Goal: Contribute content: Add original content to the website for others to see

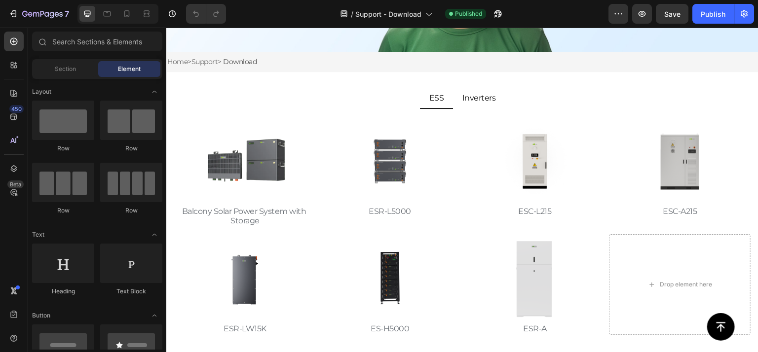
scroll to position [247, 0]
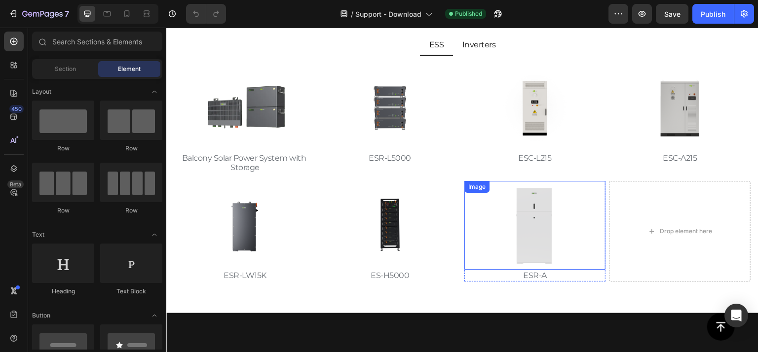
click at [501, 252] on img at bounding box center [535, 225] width 89 height 89
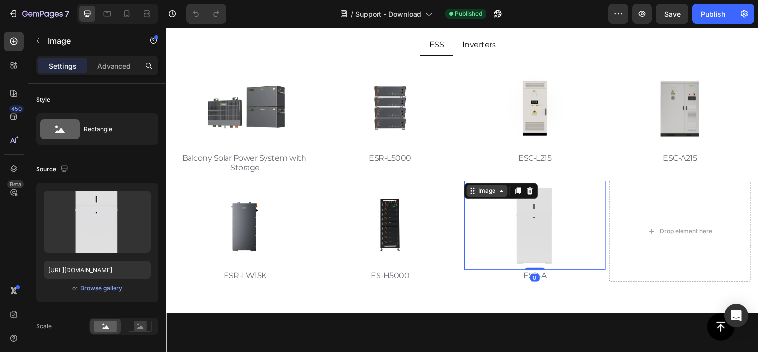
click at [487, 191] on div "Image" at bounding box center [487, 191] width 21 height 9
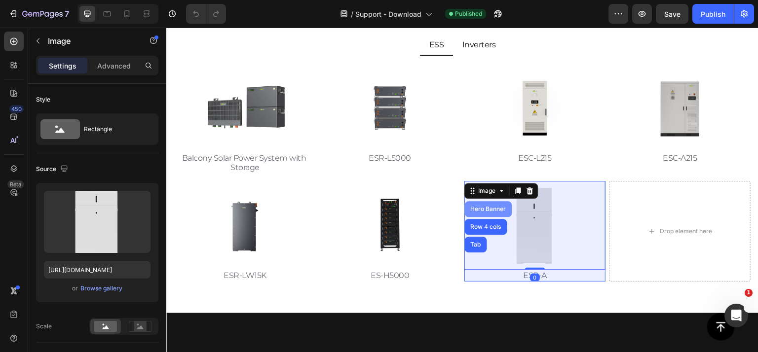
scroll to position [0, 0]
click at [489, 209] on div "Hero Banner" at bounding box center [488, 209] width 39 height 6
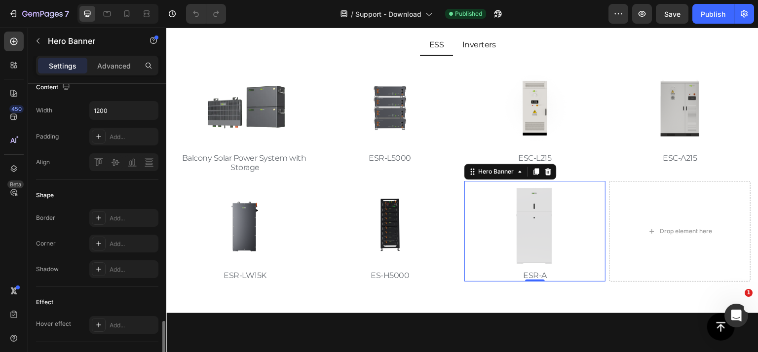
scroll to position [444, 0]
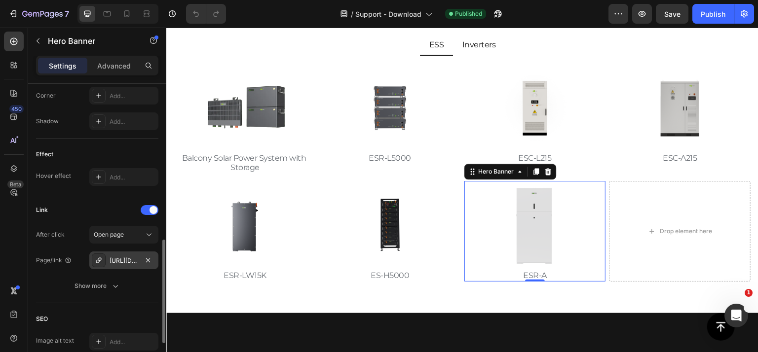
click at [129, 260] on div "[URL][DOMAIN_NAME][MEDICAL_DATA]" at bounding box center [124, 261] width 29 height 9
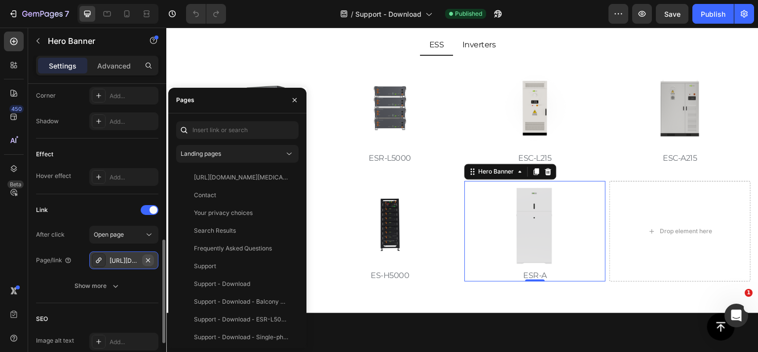
click at [146, 259] on icon "button" at bounding box center [148, 261] width 8 height 8
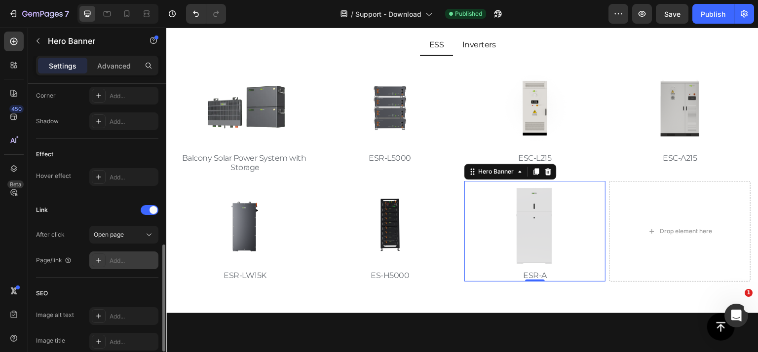
click at [127, 258] on div "Add..." at bounding box center [133, 261] width 46 height 9
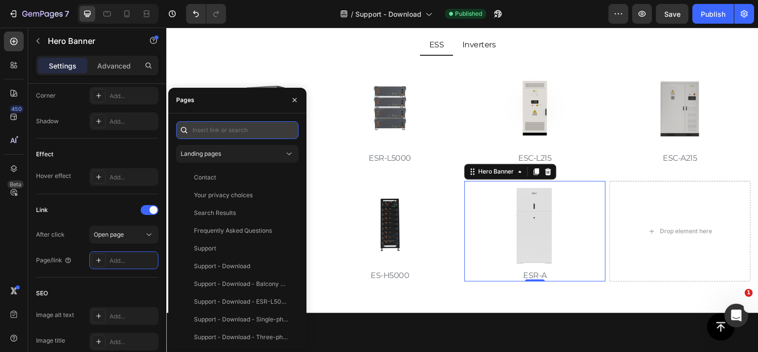
click at [229, 134] on input "text" at bounding box center [237, 130] width 122 height 18
paste input "[URL][DOMAIN_NAME]"
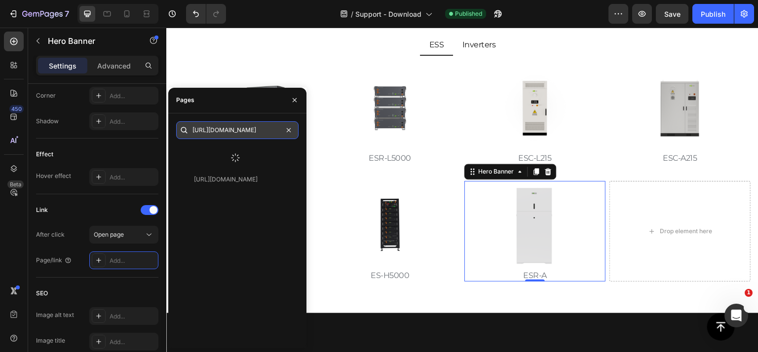
type input "[URL][DOMAIN_NAME]"
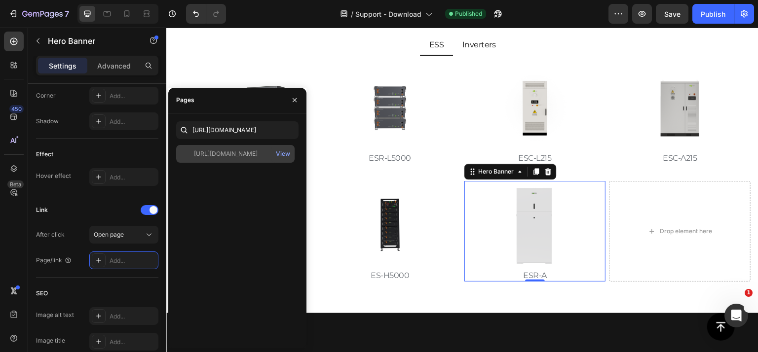
click at [246, 154] on div "[URL][DOMAIN_NAME]" at bounding box center [226, 154] width 64 height 9
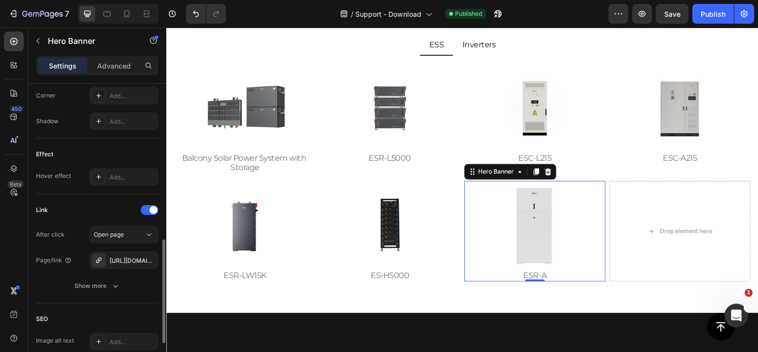
click at [59, 274] on div "After click Open page Page/link [URL][DOMAIN_NAME] Show more" at bounding box center [97, 260] width 122 height 69
click at [707, 9] on div "Publish" at bounding box center [713, 14] width 25 height 10
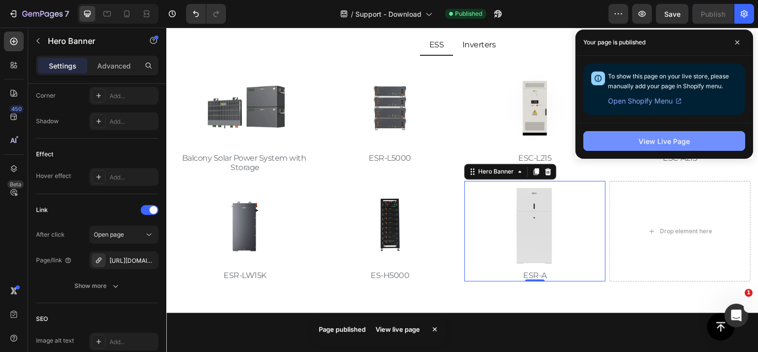
click at [686, 144] on div "View Live Page" at bounding box center [664, 141] width 51 height 10
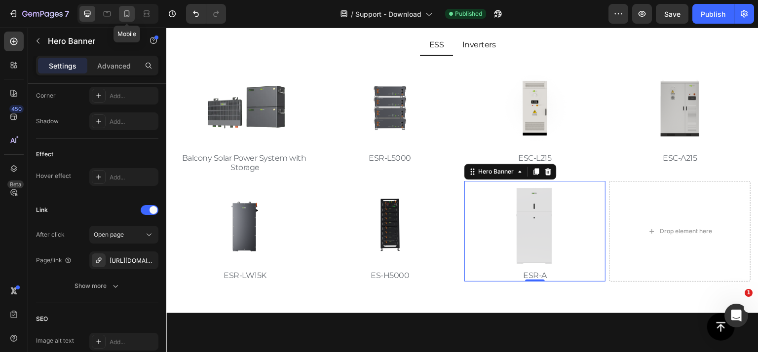
click at [131, 11] on icon at bounding box center [127, 14] width 10 height 10
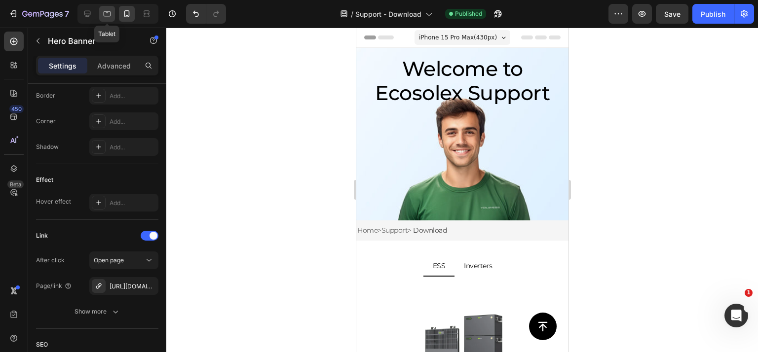
click at [104, 13] on icon at bounding box center [107, 13] width 7 height 5
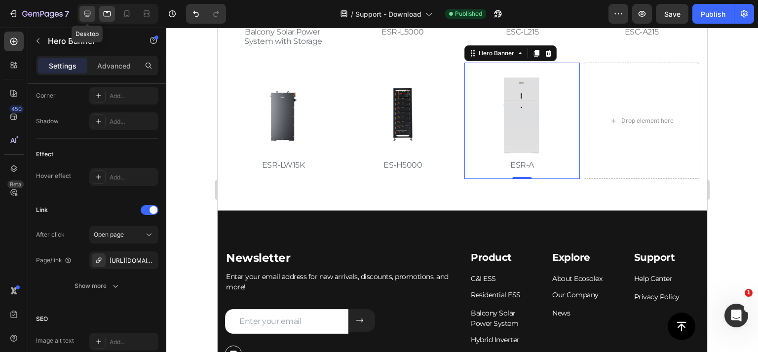
click at [81, 13] on div at bounding box center [87, 14] width 16 height 16
type input "1200"
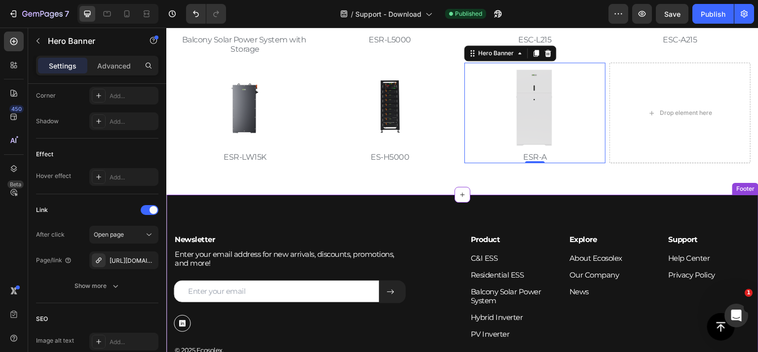
scroll to position [217, 0]
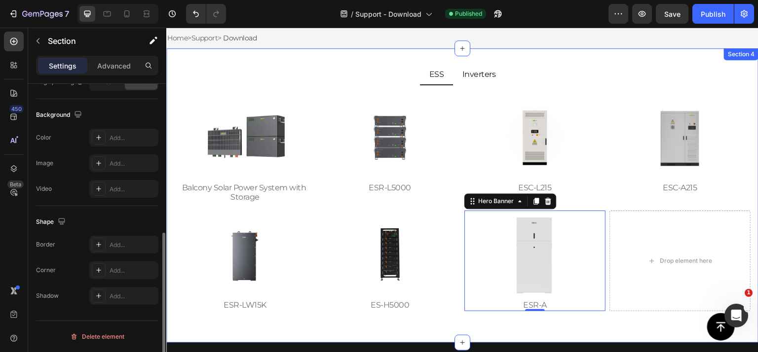
click at [415, 57] on div "ESS Inverters Image Balcony Solar Power System with Storage Text Block Hero Ban…" at bounding box center [462, 195] width 592 height 295
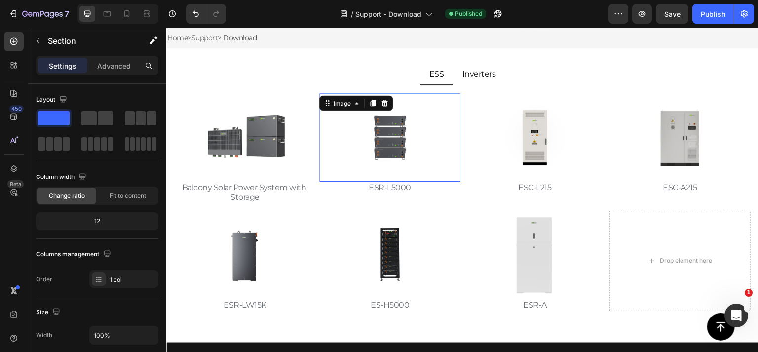
click at [411, 132] on img at bounding box center [389, 137] width 89 height 89
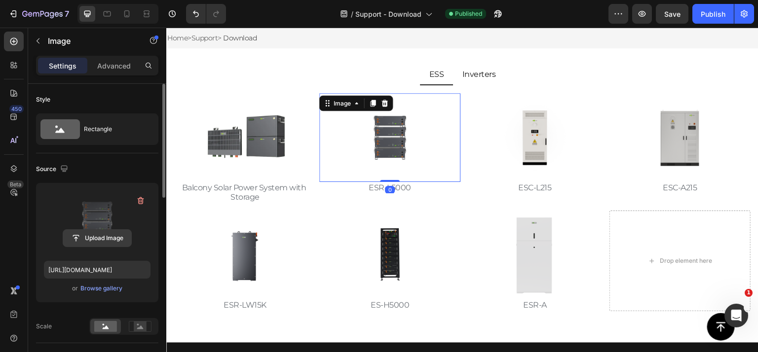
click at [82, 235] on input "file" at bounding box center [97, 238] width 68 height 17
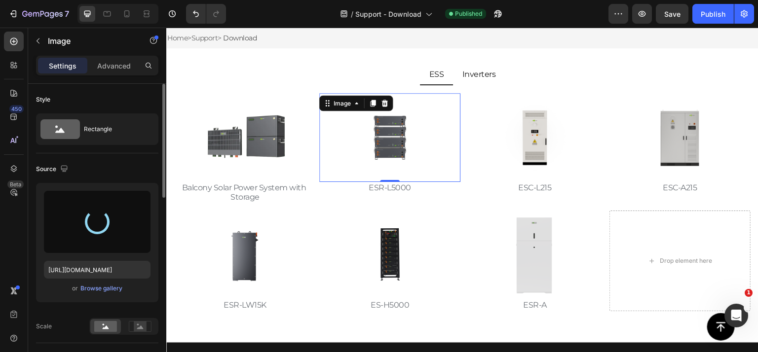
type input "[URL][DOMAIN_NAME]"
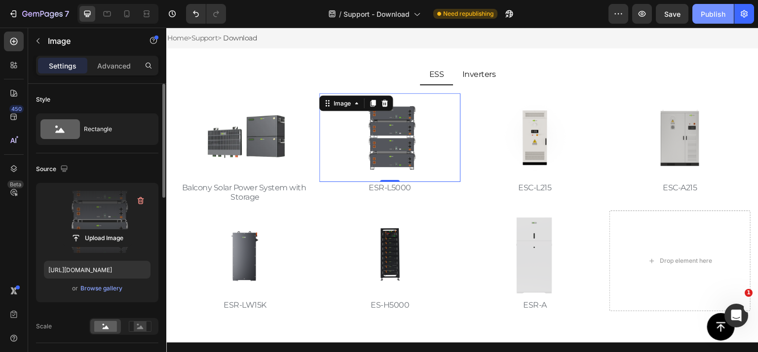
click at [715, 11] on div "Publish" at bounding box center [713, 14] width 25 height 10
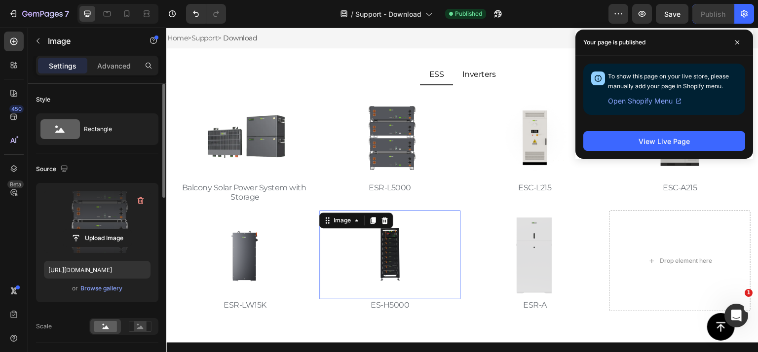
click at [361, 259] on img at bounding box center [389, 255] width 89 height 89
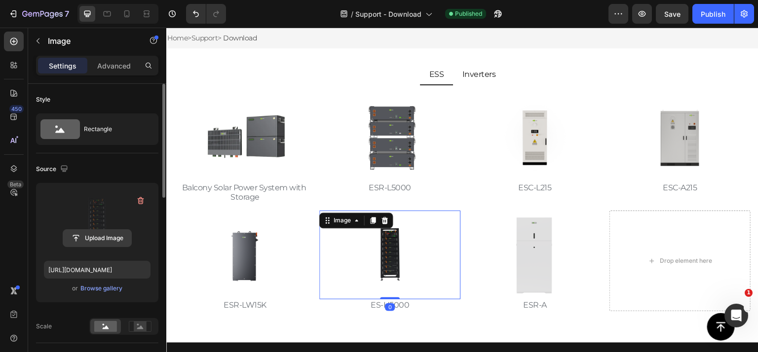
click at [104, 238] on input "file" at bounding box center [97, 238] width 68 height 17
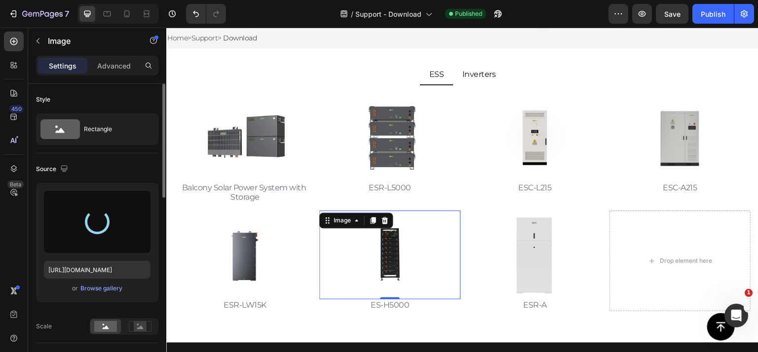
type input "[URL][DOMAIN_NAME]"
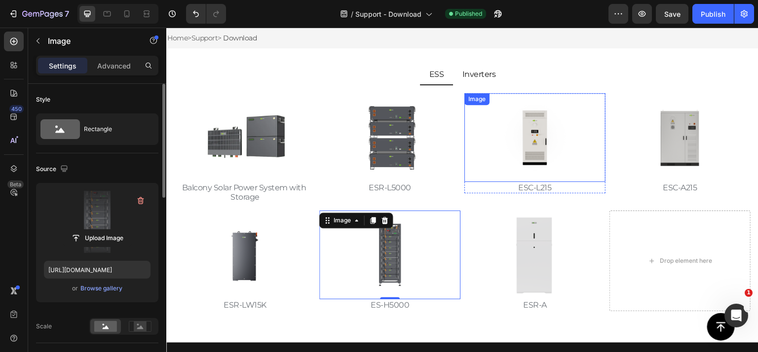
click at [523, 141] on img at bounding box center [535, 137] width 89 height 89
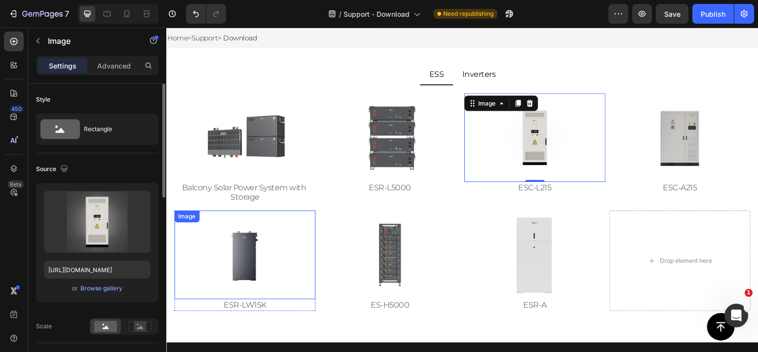
click at [253, 257] on img at bounding box center [244, 255] width 89 height 89
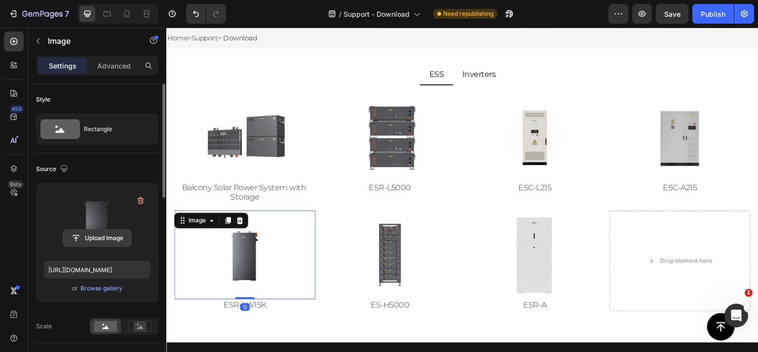
click at [100, 234] on input "file" at bounding box center [97, 238] width 68 height 17
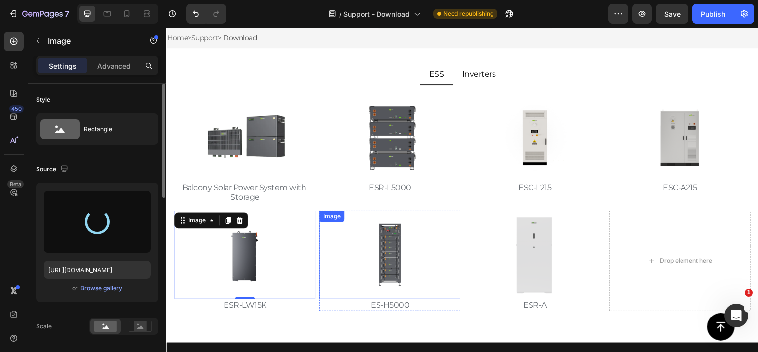
type input "[URL][DOMAIN_NAME]"
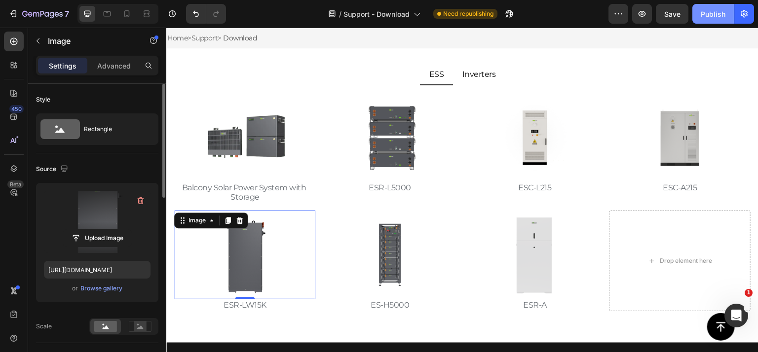
click at [709, 16] on div "Publish" at bounding box center [713, 14] width 25 height 10
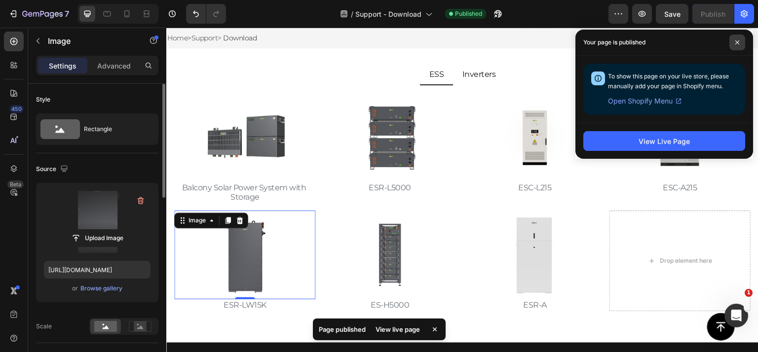
click at [734, 43] on span at bounding box center [737, 43] width 16 height 16
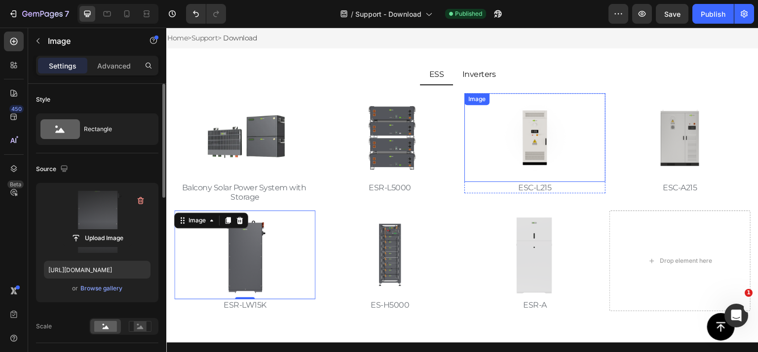
click at [558, 144] on img at bounding box center [535, 137] width 89 height 89
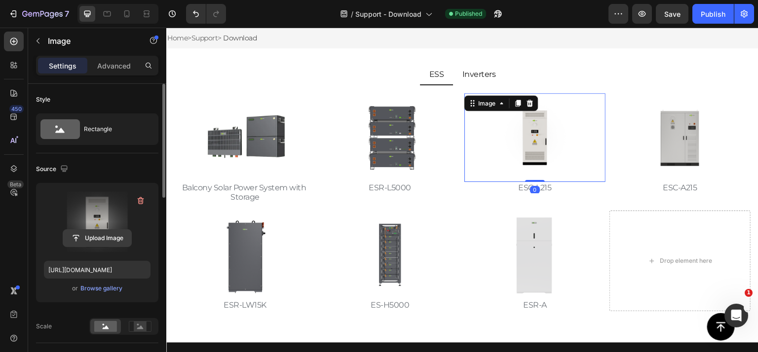
click at [95, 237] on input "file" at bounding box center [97, 238] width 68 height 17
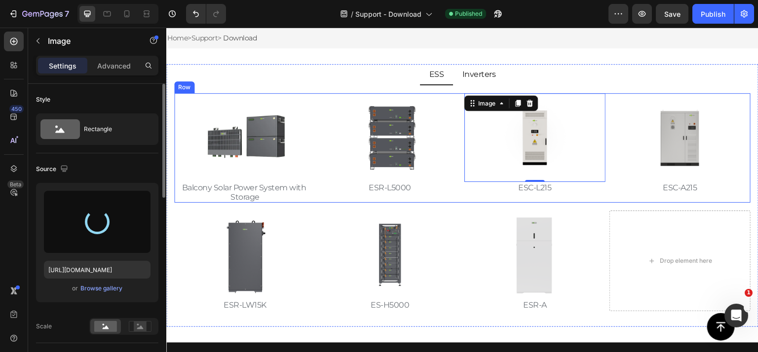
type input "[URL][DOMAIN_NAME]"
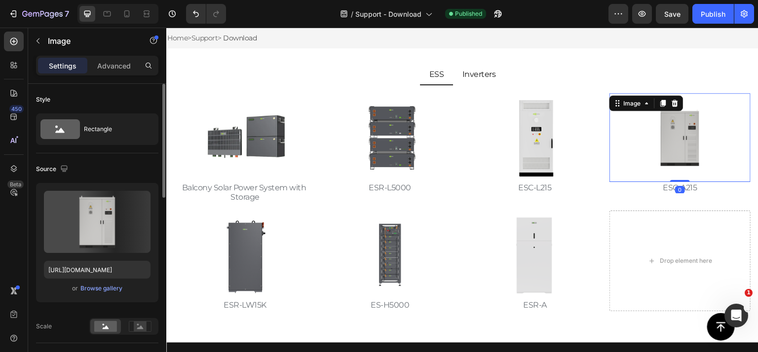
click at [679, 136] on img at bounding box center [680, 137] width 89 height 89
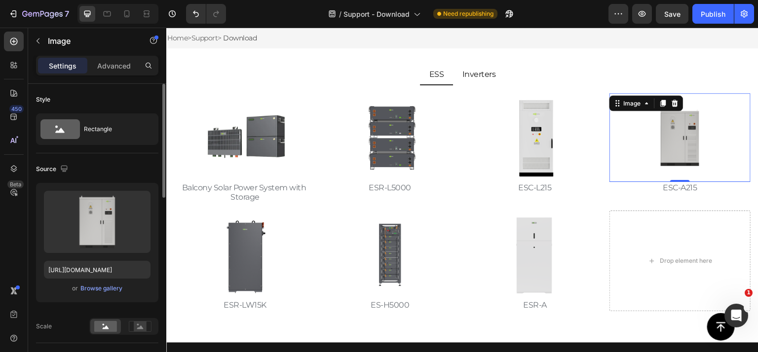
click at [669, 146] on img at bounding box center [680, 137] width 89 height 89
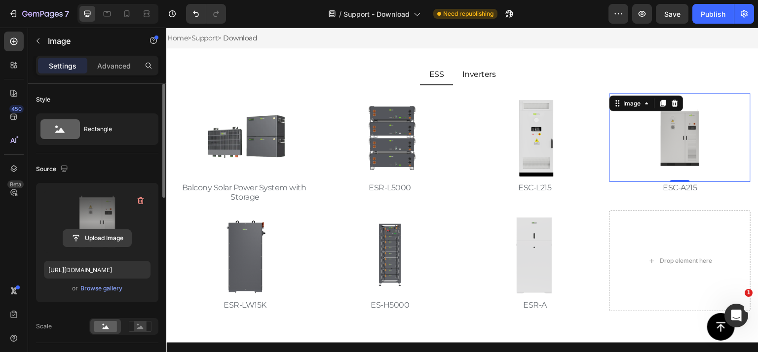
click at [95, 235] on input "file" at bounding box center [97, 238] width 68 height 17
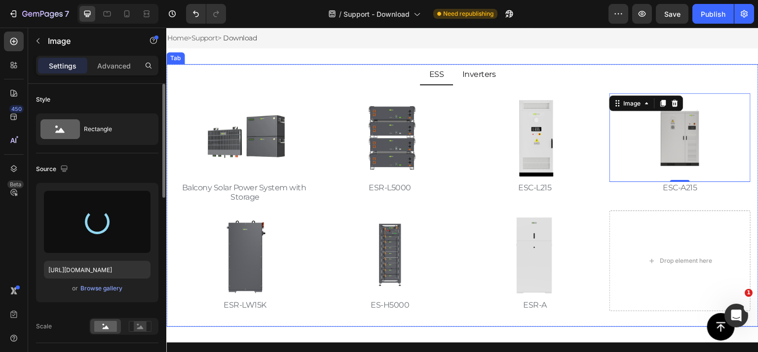
type input "[URL][DOMAIN_NAME]"
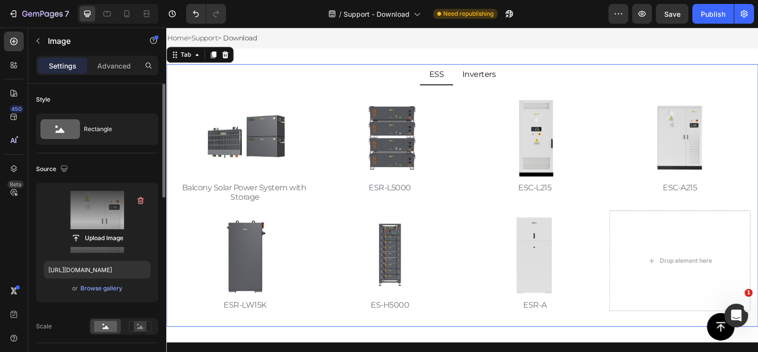
click at [587, 205] on div "Image Balcony Solar Power System with Storage Text Block Hero Banner Image ESR-…" at bounding box center [462, 202] width 576 height 218
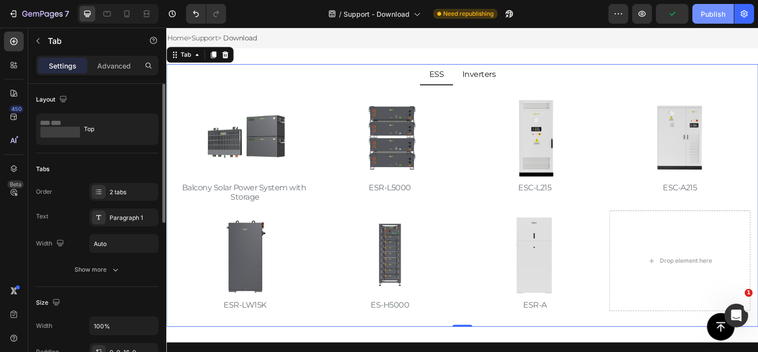
click at [701, 17] on div "Publish" at bounding box center [713, 14] width 25 height 10
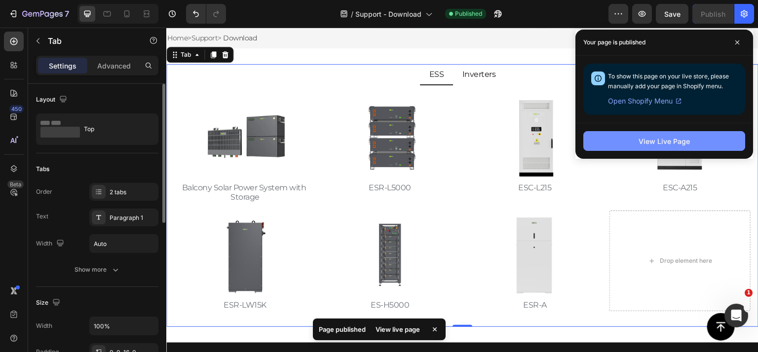
click at [658, 136] on div "View Live Page" at bounding box center [664, 141] width 51 height 10
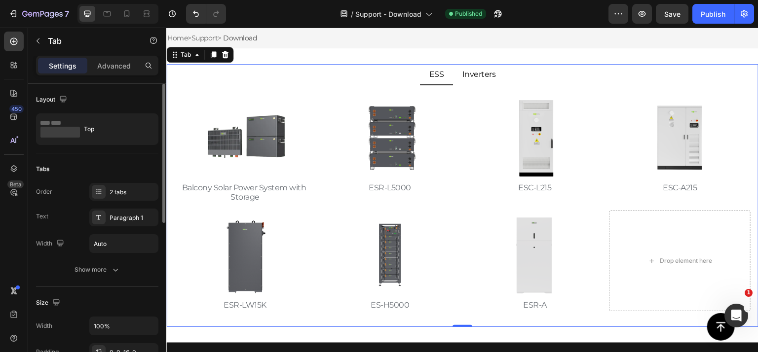
click at [470, 77] on p "Inverters" at bounding box center [479, 74] width 34 height 9
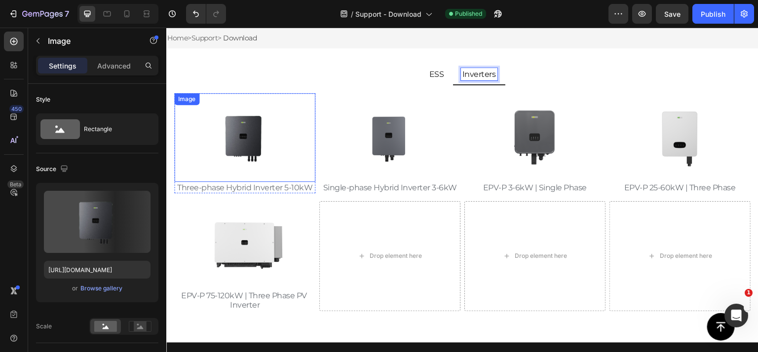
click at [254, 139] on img at bounding box center [244, 137] width 89 height 89
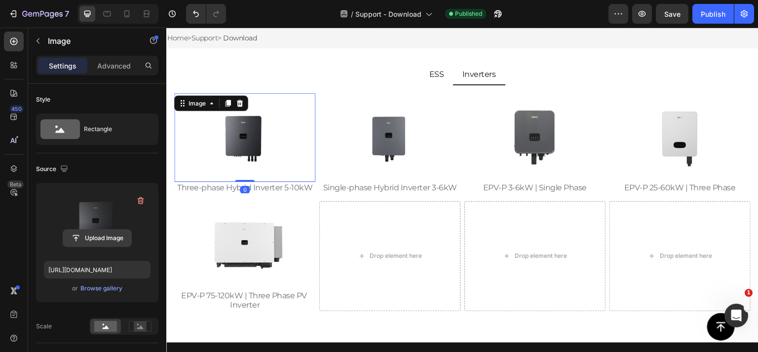
click at [106, 236] on input "file" at bounding box center [97, 238] width 68 height 17
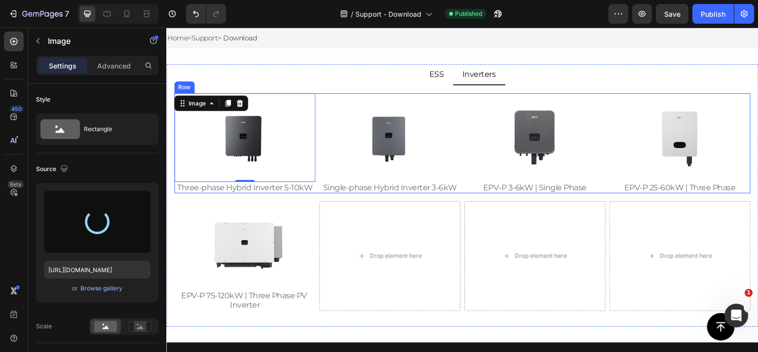
type input "[URL][DOMAIN_NAME]"
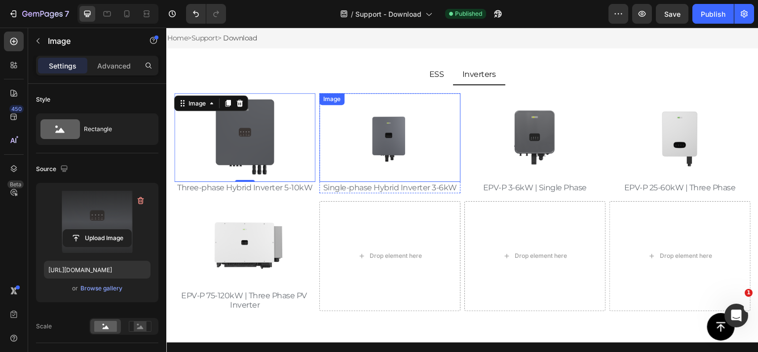
click at [385, 138] on img at bounding box center [389, 137] width 89 height 89
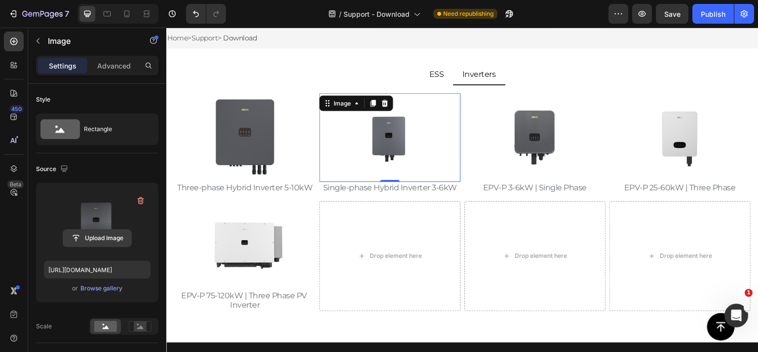
click at [110, 232] on input "file" at bounding box center [97, 238] width 68 height 17
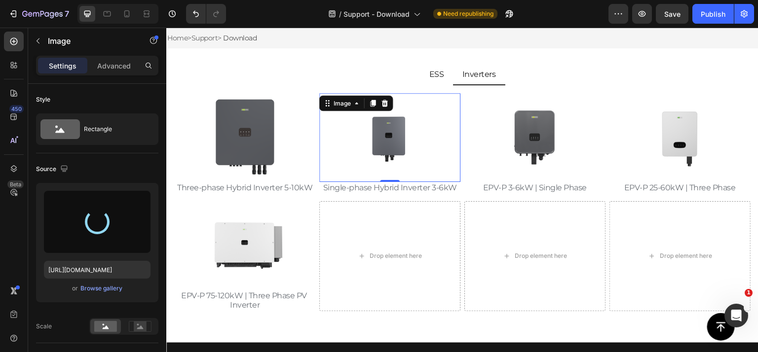
type input "[URL][DOMAIN_NAME]"
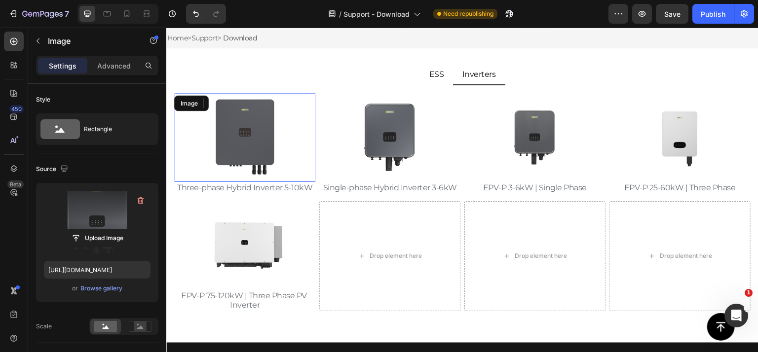
click at [250, 143] on img at bounding box center [244, 137] width 89 height 89
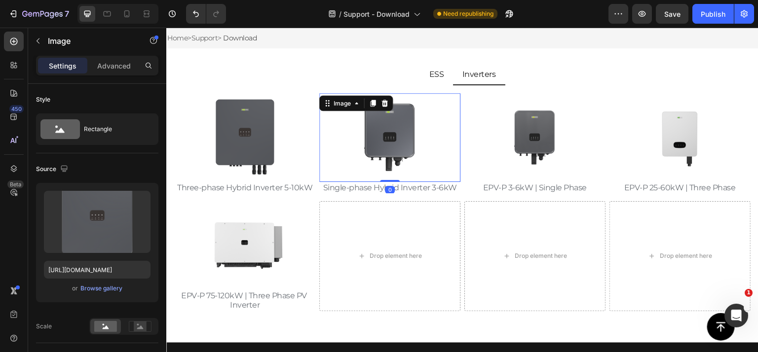
click at [398, 142] on img at bounding box center [389, 137] width 89 height 89
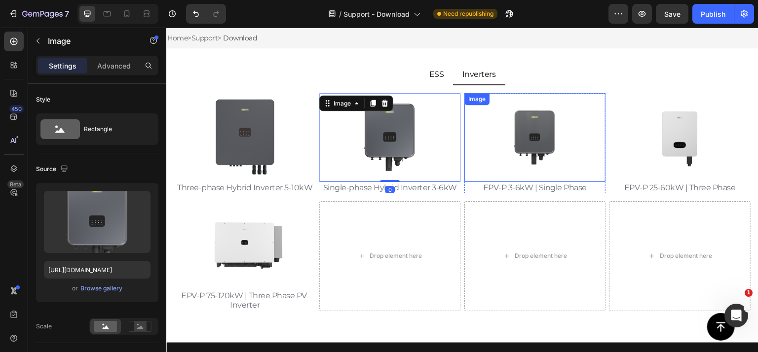
click at [533, 127] on img at bounding box center [535, 137] width 89 height 89
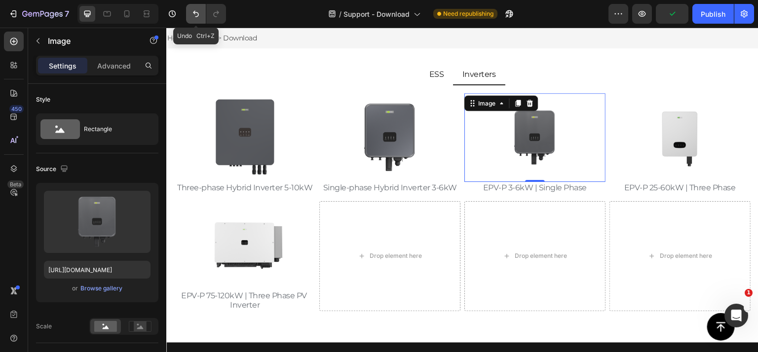
click at [205, 11] on button "Undo/Redo" at bounding box center [196, 14] width 20 height 20
click at [202, 11] on button "Undo/Redo" at bounding box center [196, 14] width 20 height 20
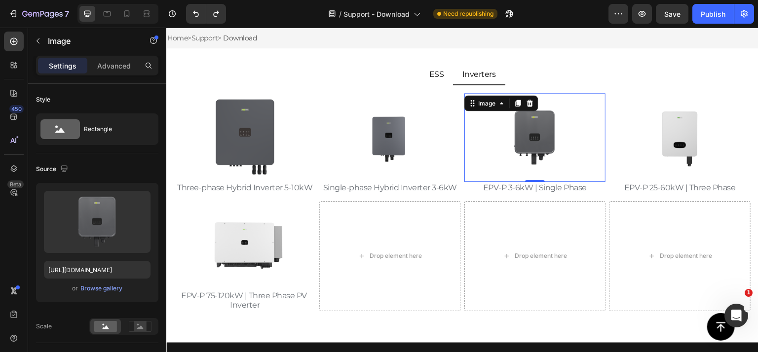
click at [542, 142] on img at bounding box center [535, 137] width 89 height 89
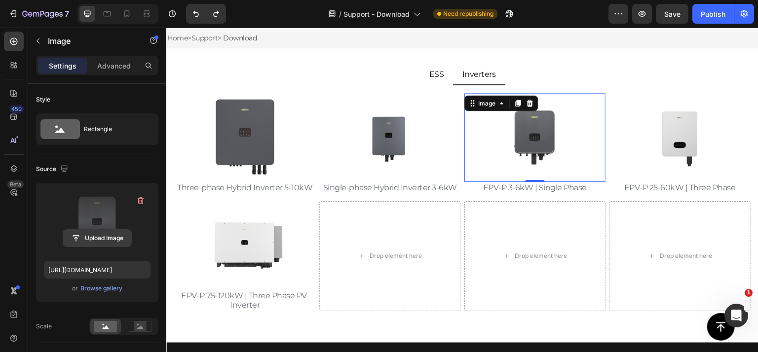
click at [95, 238] on input "file" at bounding box center [97, 238] width 68 height 17
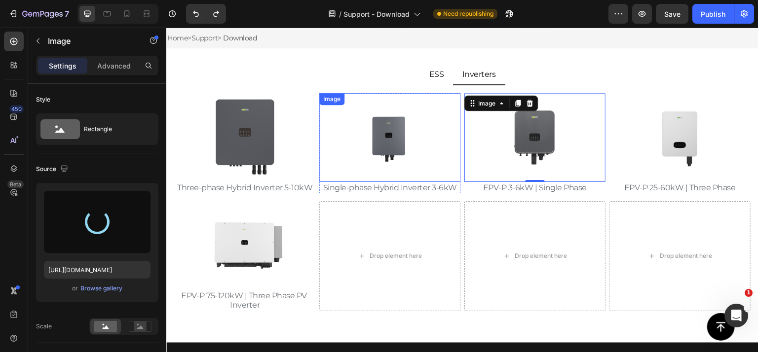
type input "[URL][DOMAIN_NAME]"
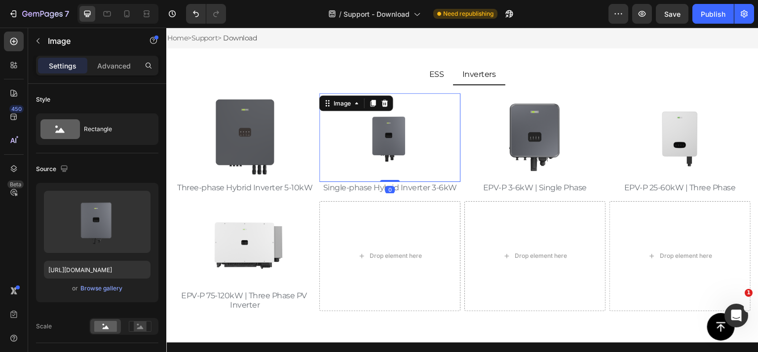
click at [394, 150] on img at bounding box center [389, 137] width 89 height 89
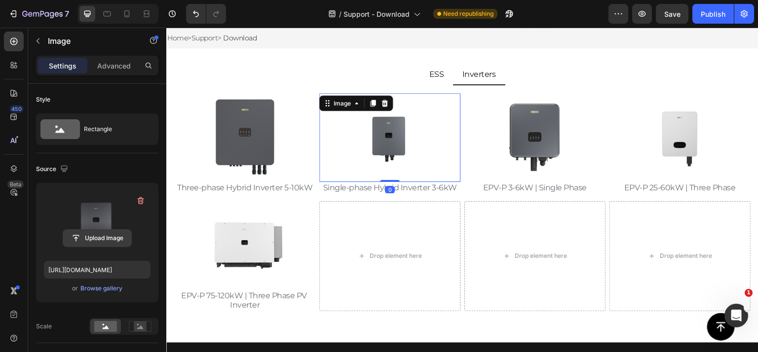
click at [114, 236] on input "file" at bounding box center [97, 238] width 68 height 17
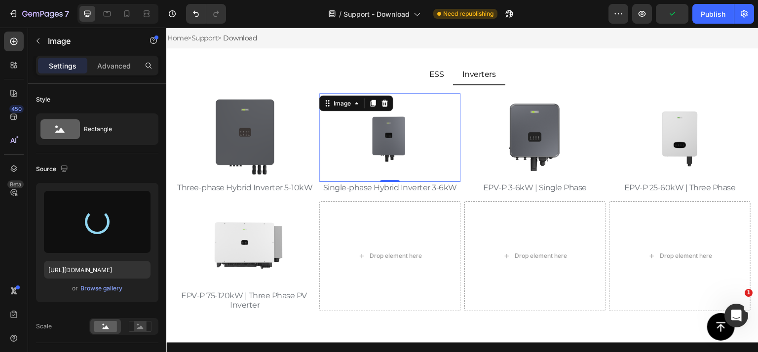
type input "[URL][DOMAIN_NAME]"
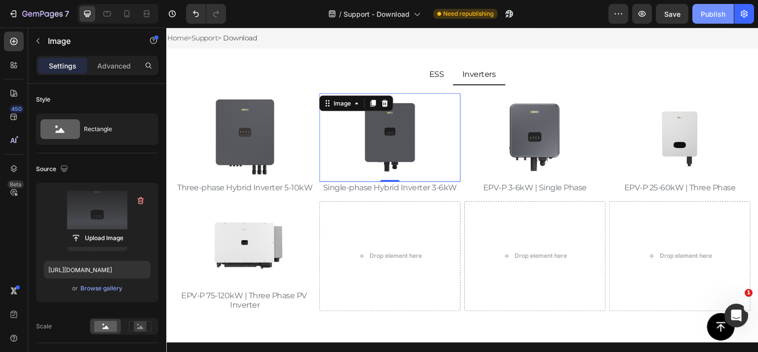
click at [711, 10] on div "Publish" at bounding box center [713, 14] width 25 height 10
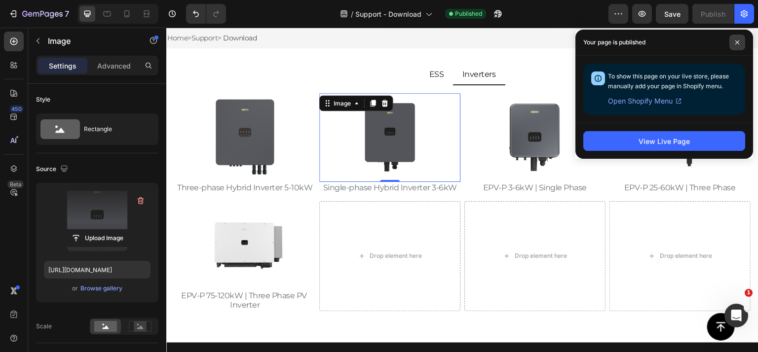
click at [735, 40] on icon at bounding box center [737, 42] width 5 height 5
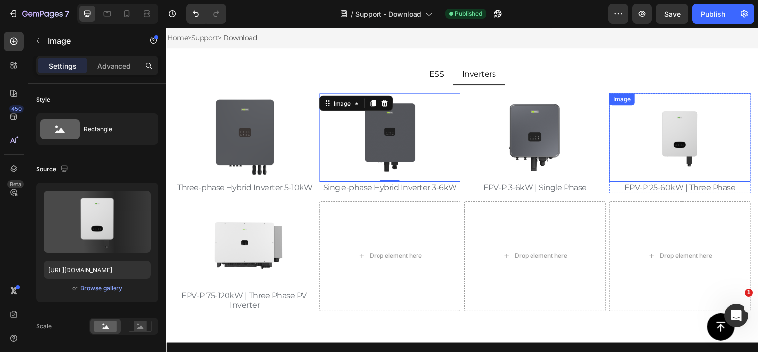
click at [667, 133] on img at bounding box center [680, 137] width 89 height 89
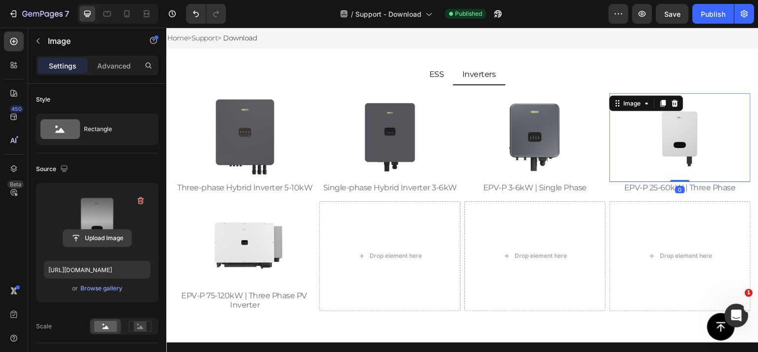
click at [103, 240] on input "file" at bounding box center [97, 238] width 68 height 17
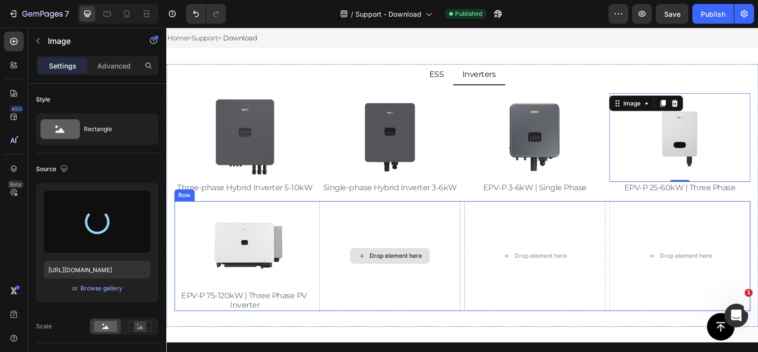
type input "[URL][DOMAIN_NAME]"
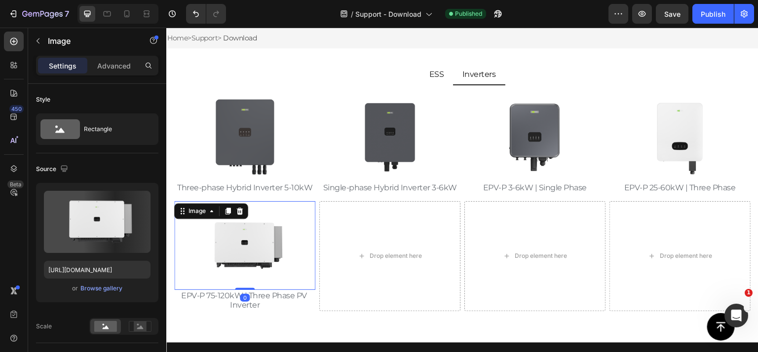
click at [268, 241] on img at bounding box center [244, 245] width 89 height 89
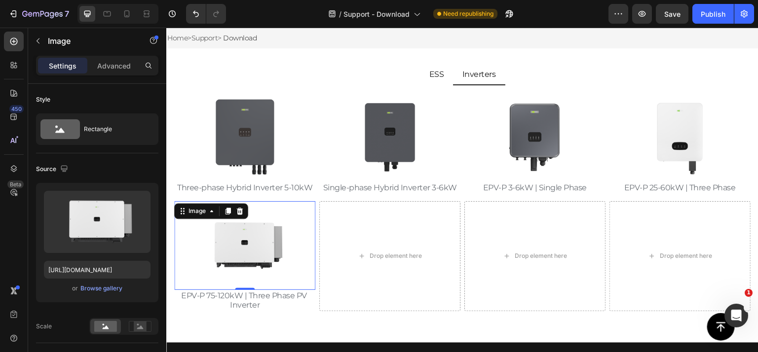
click at [268, 241] on img at bounding box center [244, 245] width 89 height 89
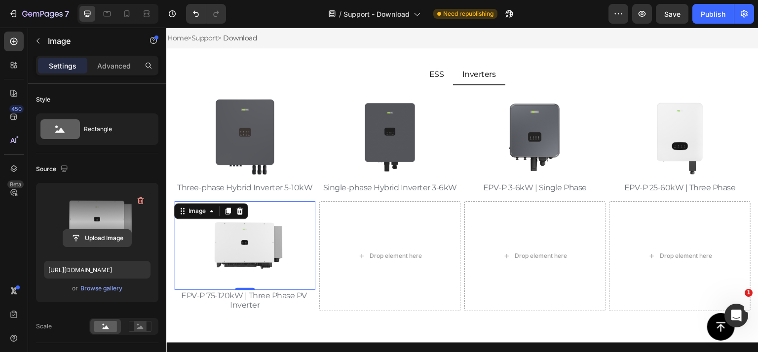
click at [80, 238] on input "file" at bounding box center [97, 238] width 68 height 17
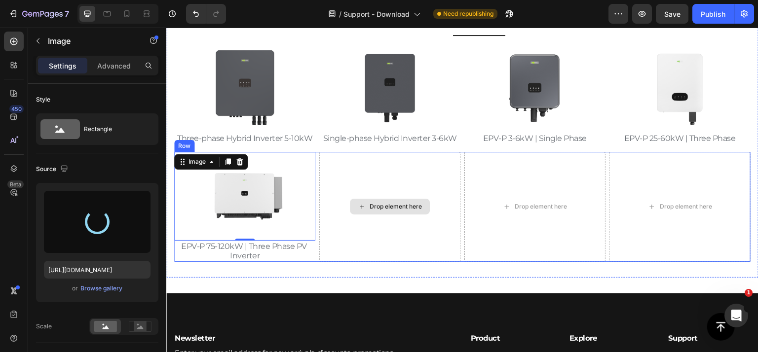
scroll to position [217, 0]
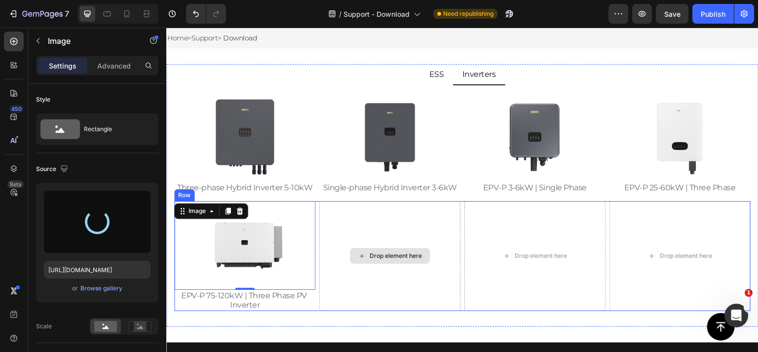
type input "[URL][DOMAIN_NAME]"
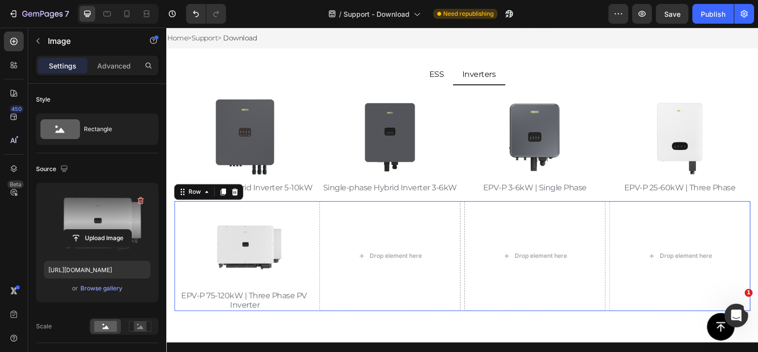
click at [314, 209] on div "Image EPV-P 75-120kW | Three Phase PV Inverter Text Block Hero Banner Drop elem…" at bounding box center [462, 256] width 576 height 110
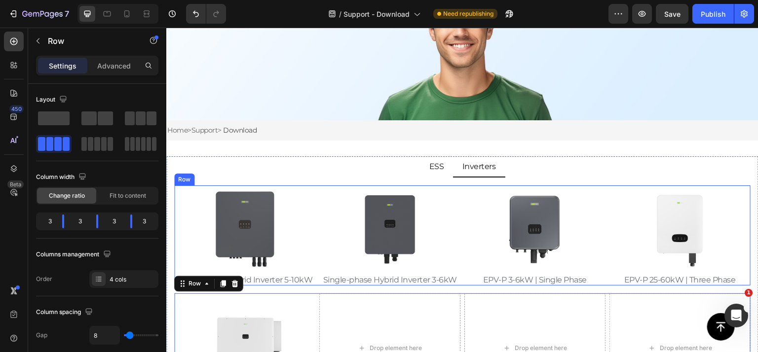
scroll to position [118, 0]
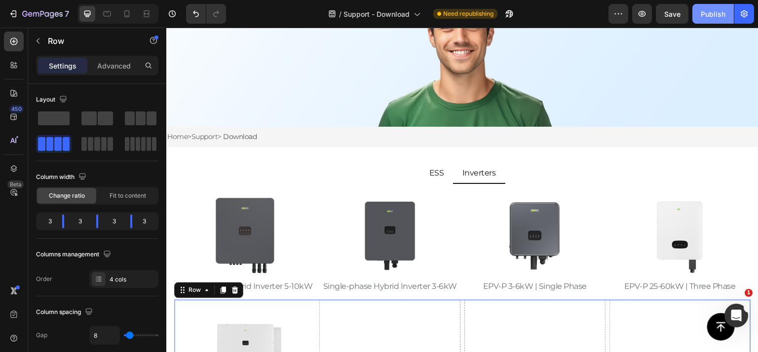
click at [714, 10] on div "Publish" at bounding box center [713, 14] width 25 height 10
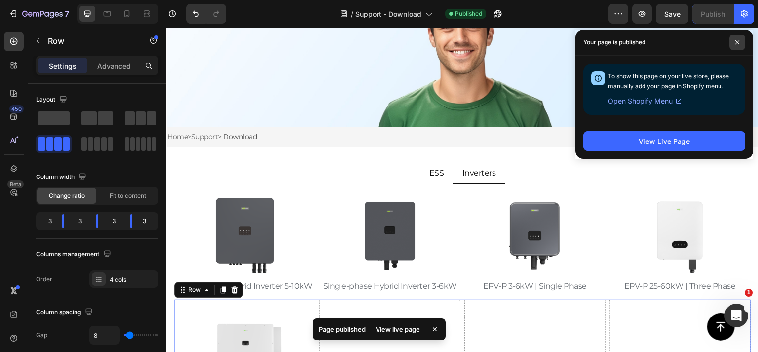
click at [737, 43] on icon at bounding box center [737, 42] width 5 height 5
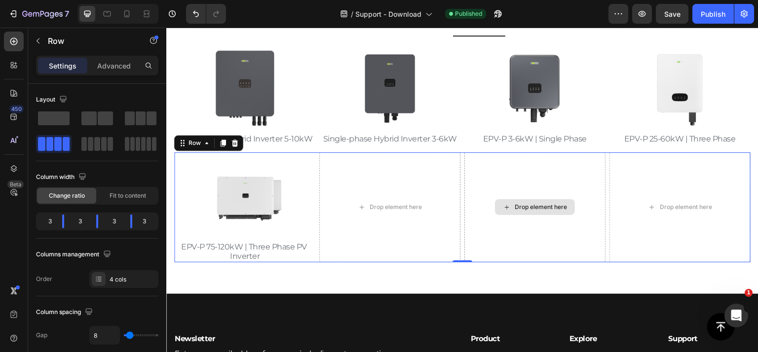
scroll to position [118, 0]
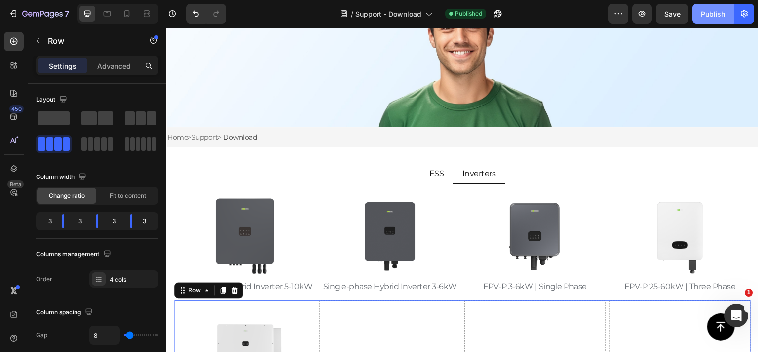
click at [709, 19] on button "Publish" at bounding box center [712, 14] width 41 height 20
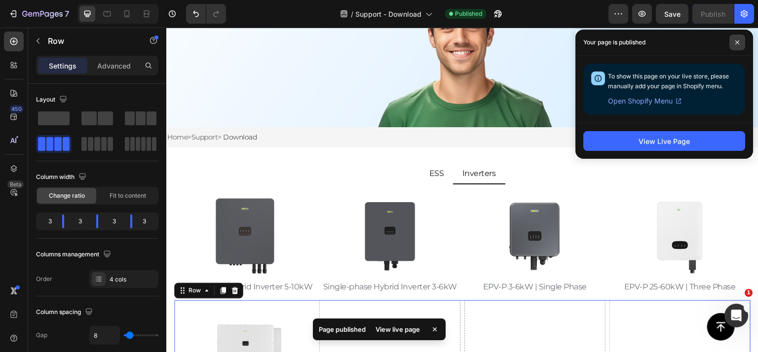
click at [734, 40] on span at bounding box center [737, 43] width 16 height 16
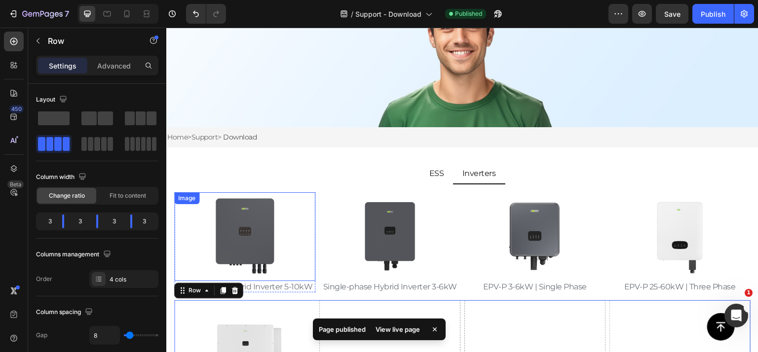
click at [251, 253] on img at bounding box center [244, 236] width 89 height 89
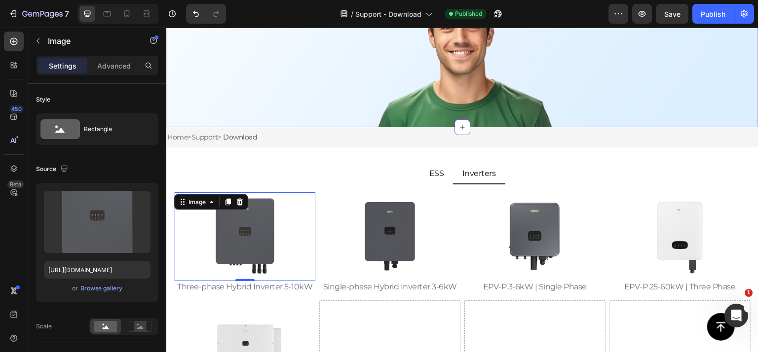
click at [326, 72] on div "Background Image" at bounding box center [462, 28] width 592 height 197
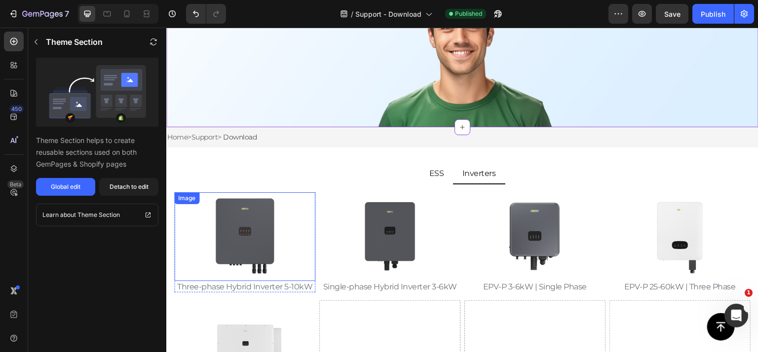
click at [253, 229] on img at bounding box center [244, 236] width 89 height 89
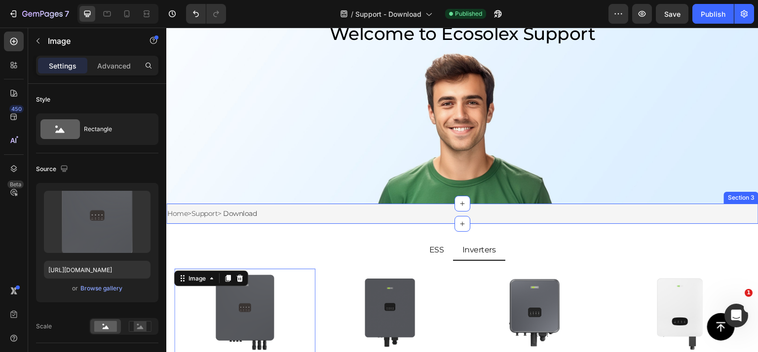
scroll to position [0, 0]
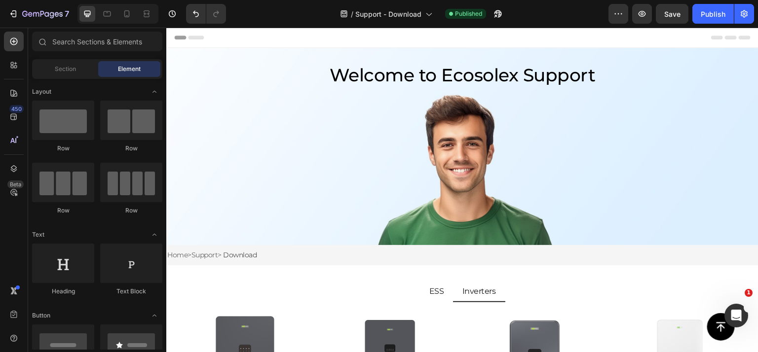
click at [334, 42] on div "Header" at bounding box center [462, 38] width 576 height 20
click at [38, 15] on icon "button" at bounding box center [36, 14] width 6 height 4
